Goal: Transaction & Acquisition: Purchase product/service

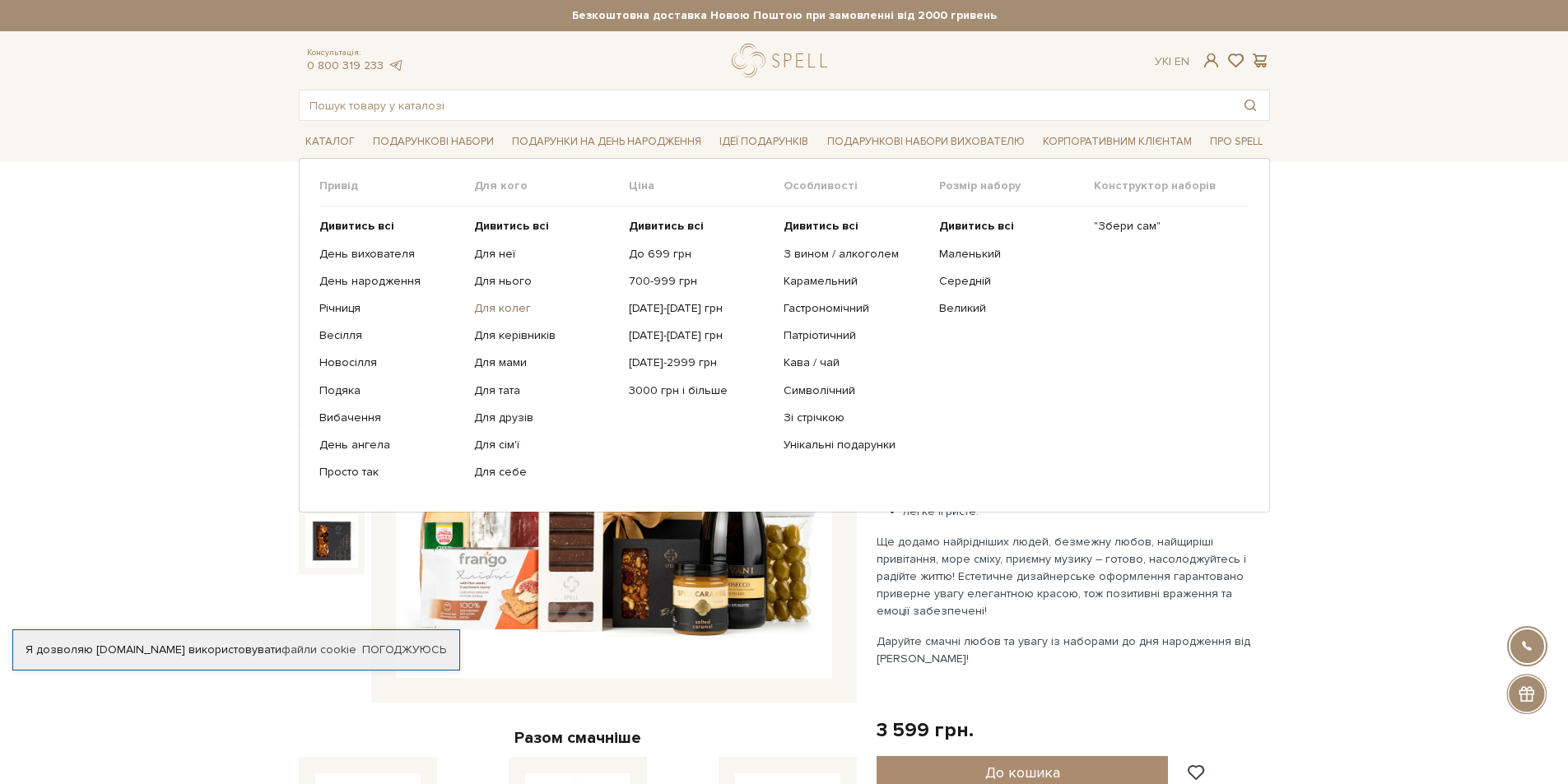
click at [507, 307] on link "Для колег" at bounding box center [545, 308] width 142 height 15
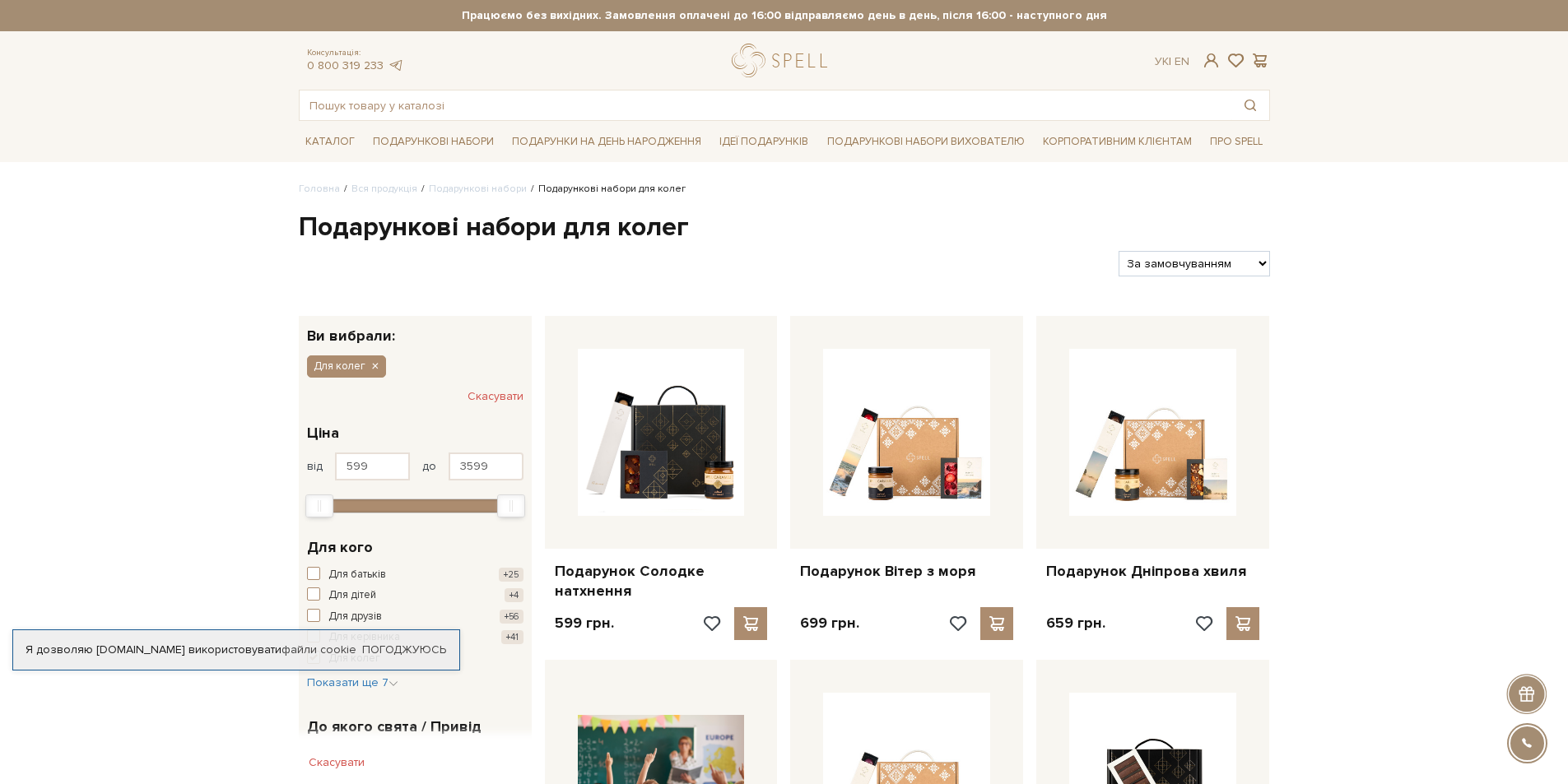
drag, startPoint x: 1002, startPoint y: 404, endPoint x: 1467, endPoint y: 394, distance: 465.1
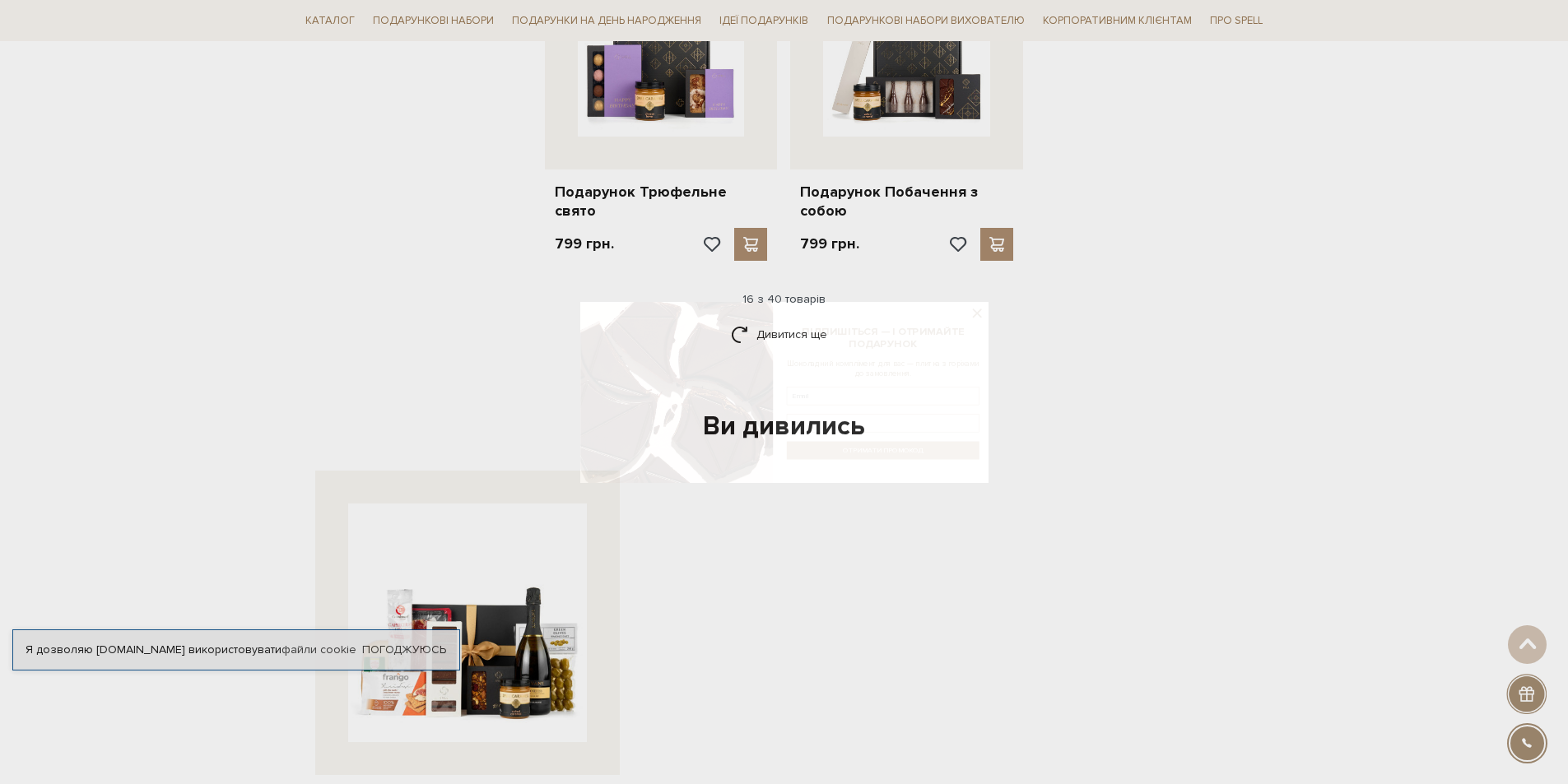
scroll to position [1975, 0]
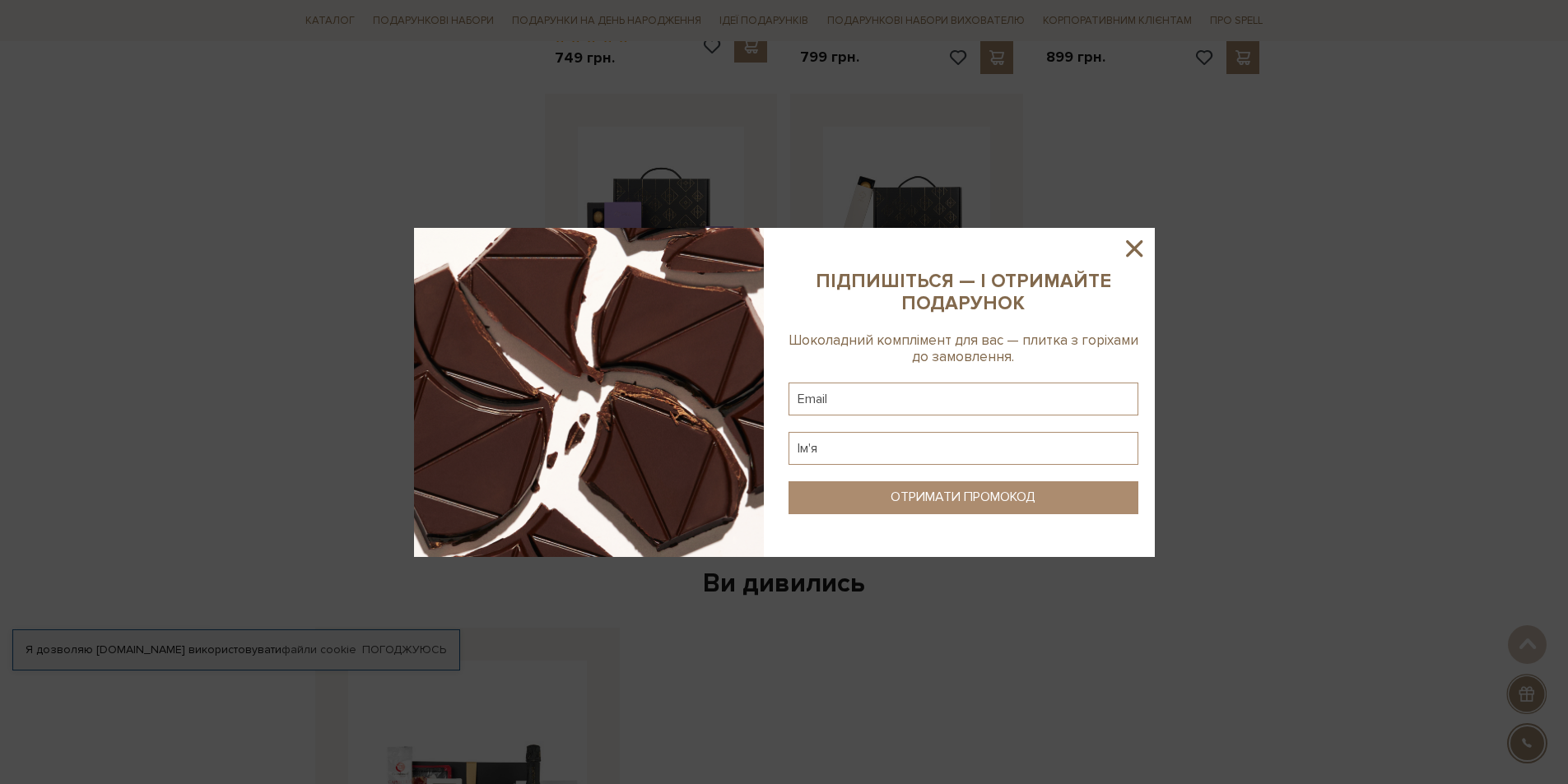
click at [1144, 245] on icon at bounding box center [1135, 249] width 28 height 28
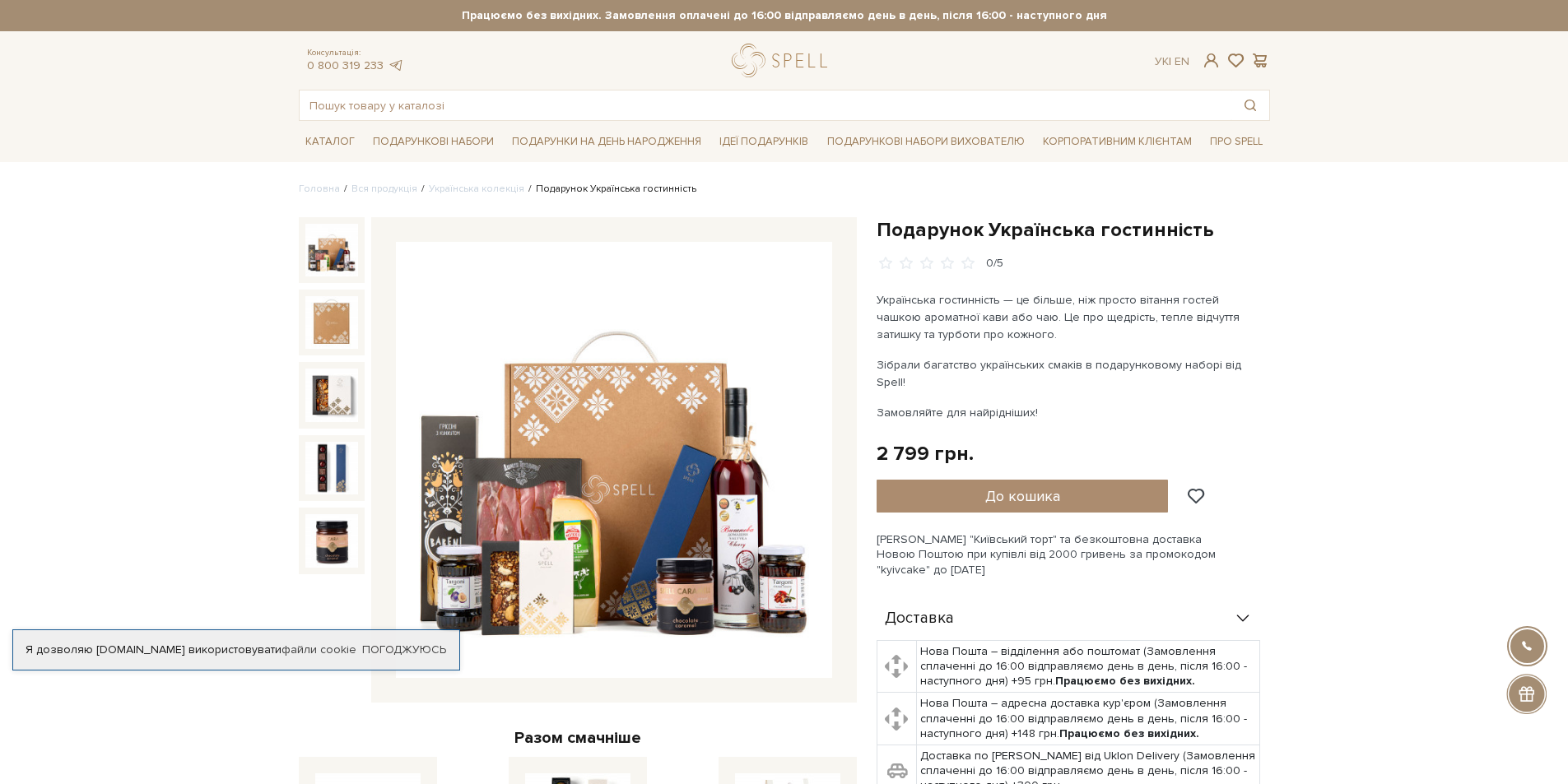
click at [339, 252] on img at bounding box center [331, 249] width 52 height 52
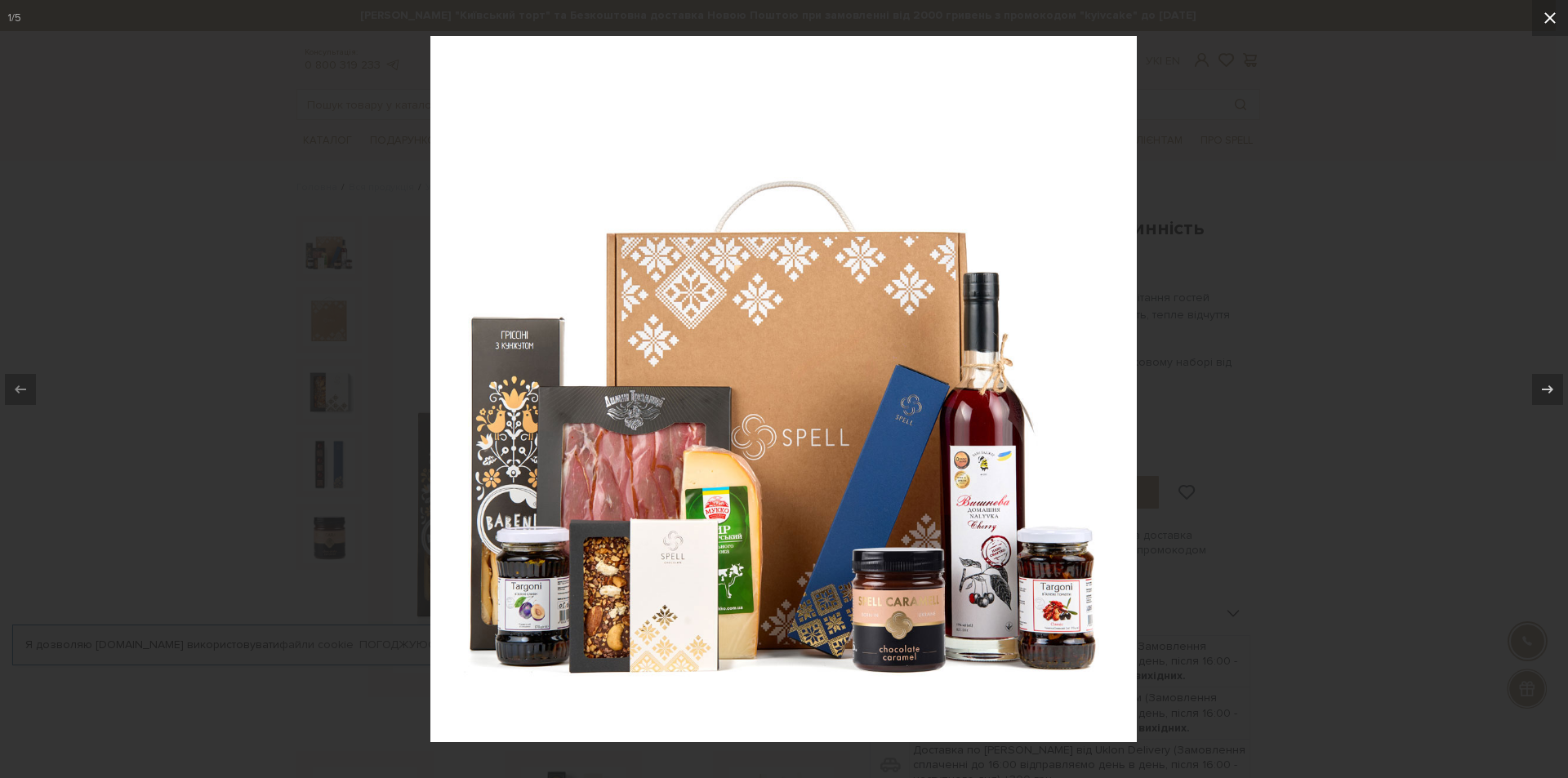
click at [1552, 15] on icon at bounding box center [1550, 18] width 12 height 12
